Goal: Information Seeking & Learning: Learn about a topic

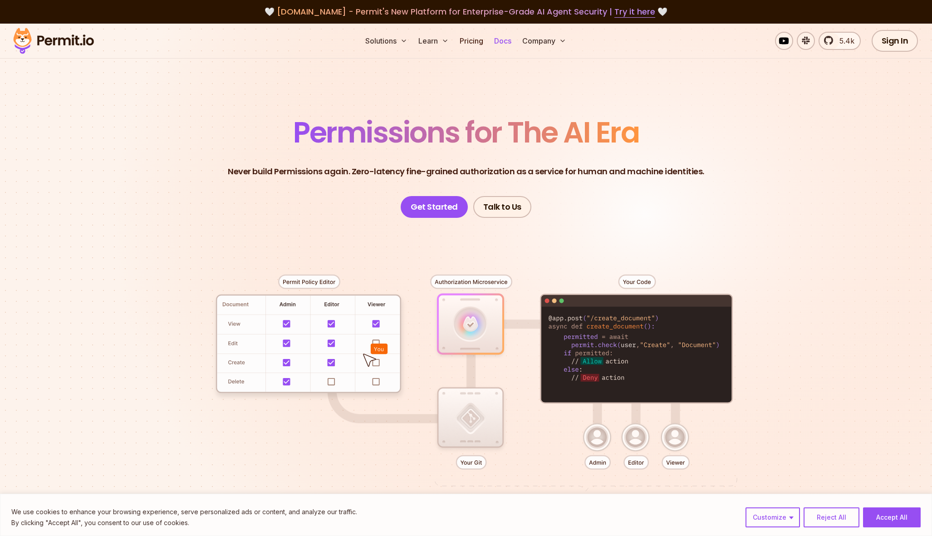
click at [502, 42] on link "Docs" at bounding box center [503, 41] width 25 height 18
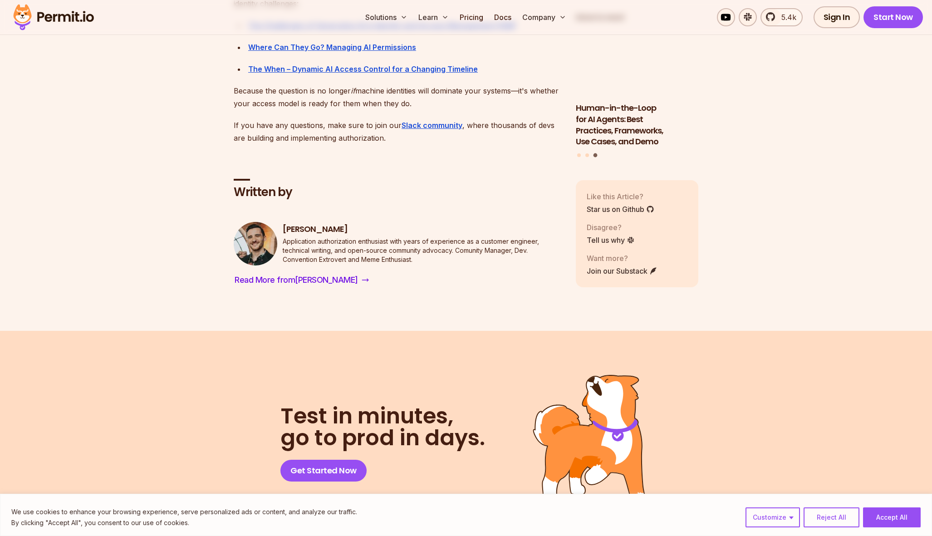
scroll to position [5071, 0]
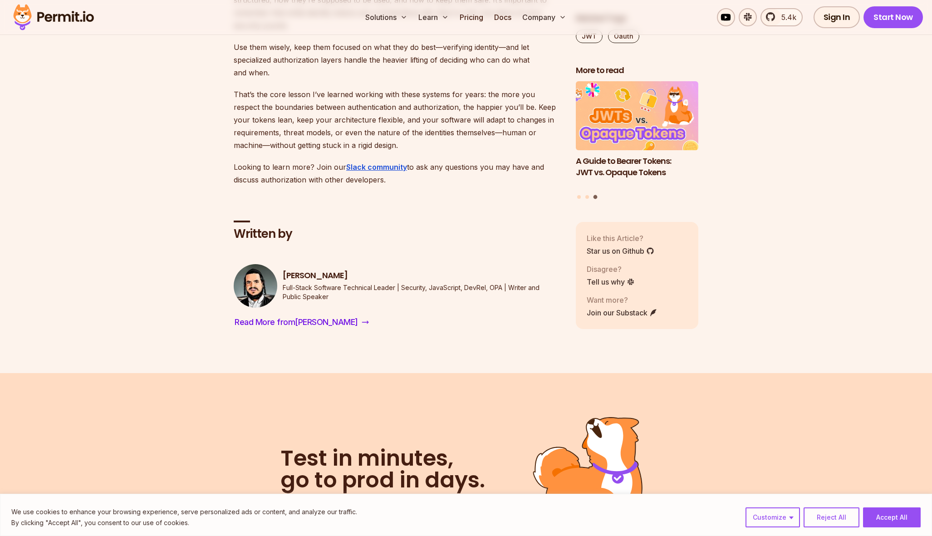
scroll to position [6211, 0]
